Goal: Information Seeking & Learning: Learn about a topic

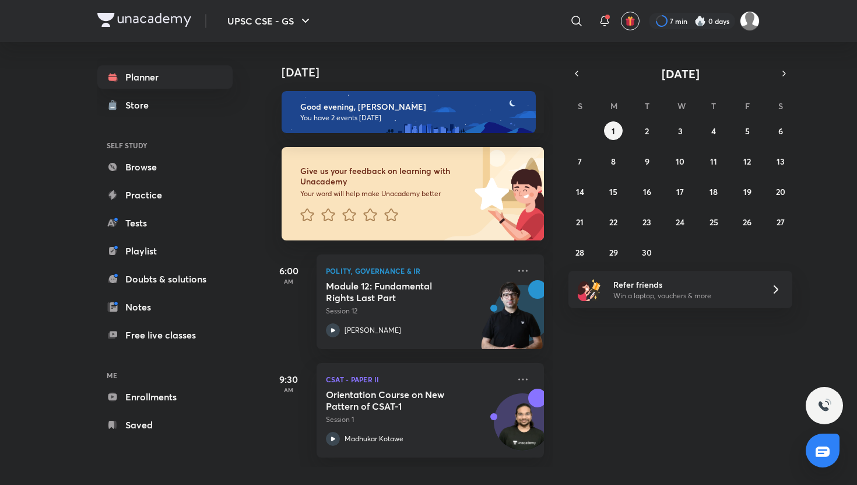
click at [646, 142] on div "31 1 2 3 4 5 6 7 8 9 10 11 12 13 14 15 16 17 18 19 20 21 22 23 24 25 26 27 28 2…" at bounding box center [681, 191] width 224 height 140
click at [646, 141] on div "31 1 2 3 4 5 6 7 8 9 10 11 12 13 14 15 16 17 18 19 20 21 22 23 24 25 26 27 28 2…" at bounding box center [681, 191] width 224 height 140
click at [646, 134] on abbr "2" at bounding box center [647, 130] width 4 height 11
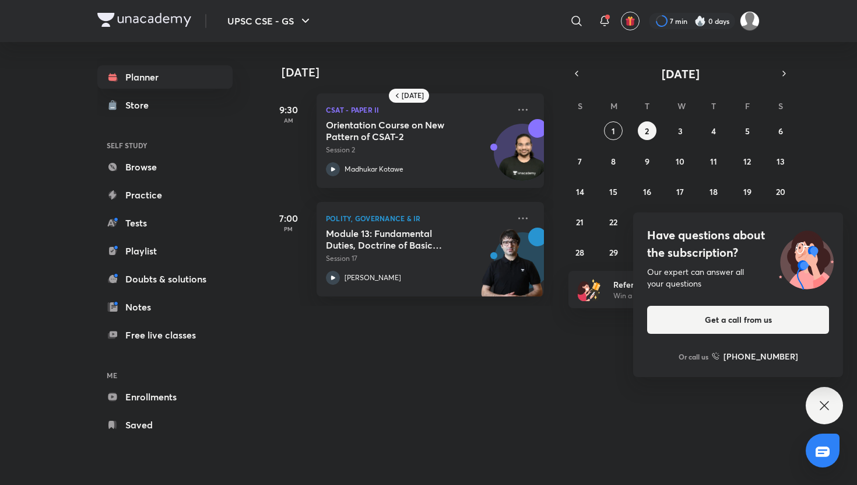
click at [721, 364] on div "Have questions about the subscription? Our expert can answer all your questions…" at bounding box center [824, 405] width 37 height 37
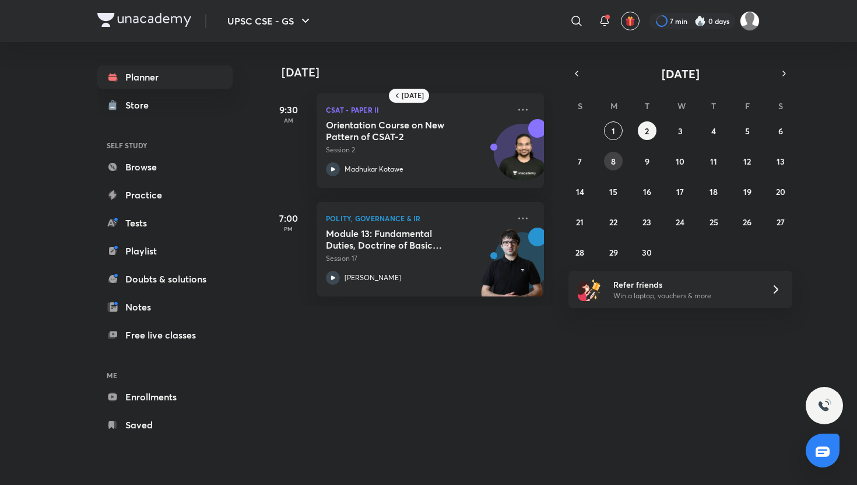
click at [608, 166] on button "8" at bounding box center [613, 161] width 19 height 19
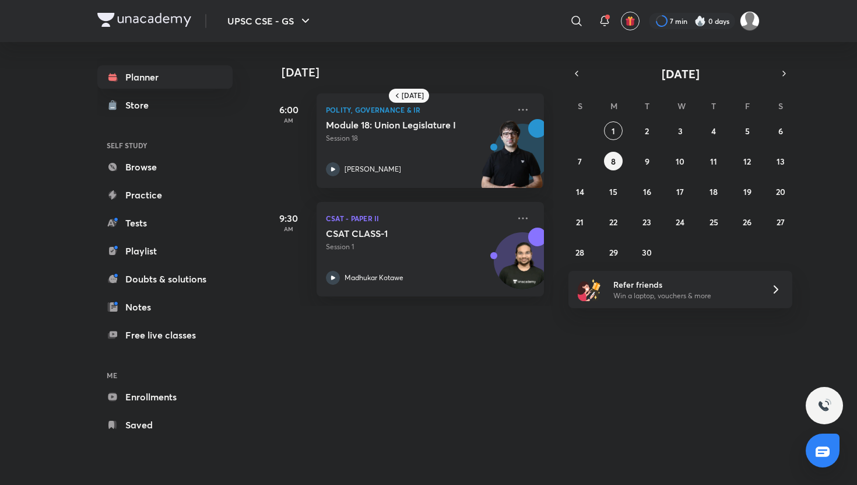
click at [630, 164] on div "31 1 2 3 4 5 6 7 8 9 10 11 12 13 14 15 16 17 18 19 20 21 22 23 24 25 26 27 28 2…" at bounding box center [681, 191] width 224 height 140
click at [649, 164] on abbr "9" at bounding box center [647, 161] width 5 height 11
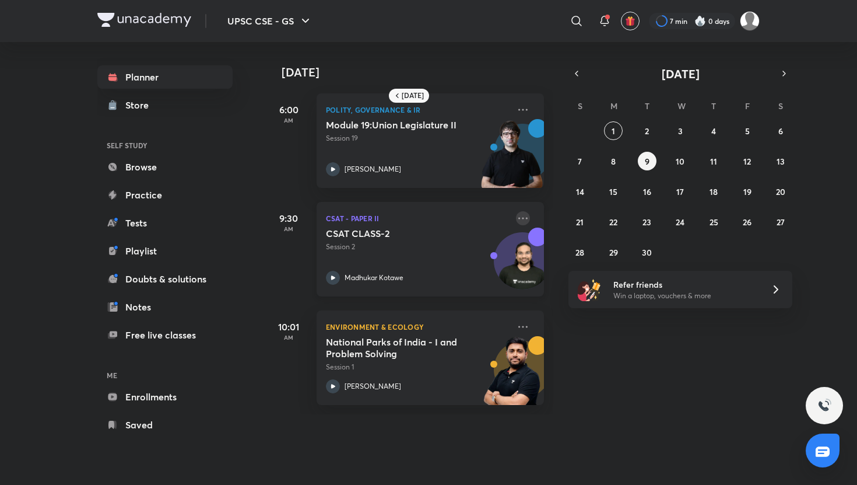
click at [525, 216] on icon at bounding box center [523, 218] width 14 height 14
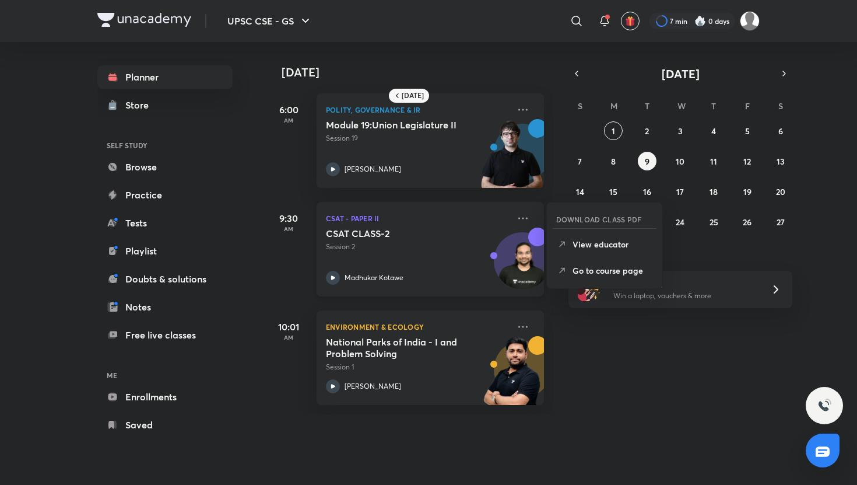
click at [500, 227] on div "CSAT CLASS-2 Session 2" at bounding box center [417, 239] width 183 height 24
